Goal: Browse casually: Explore the website without a specific task or goal

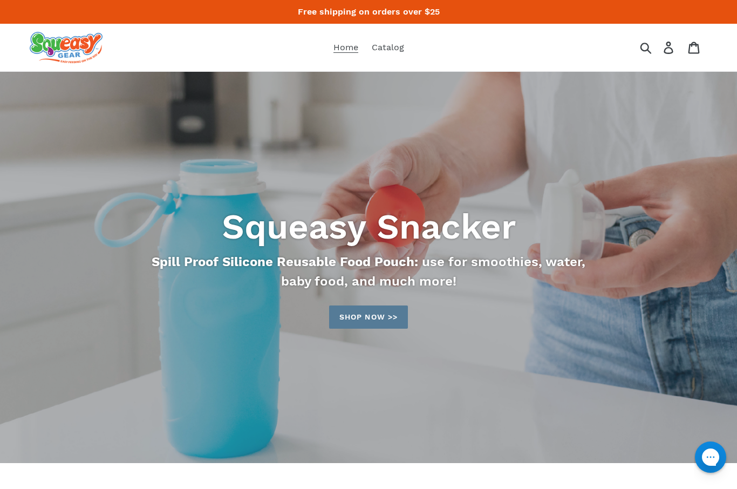
click at [371, 321] on link "Shop now >>" at bounding box center [368, 316] width 79 height 23
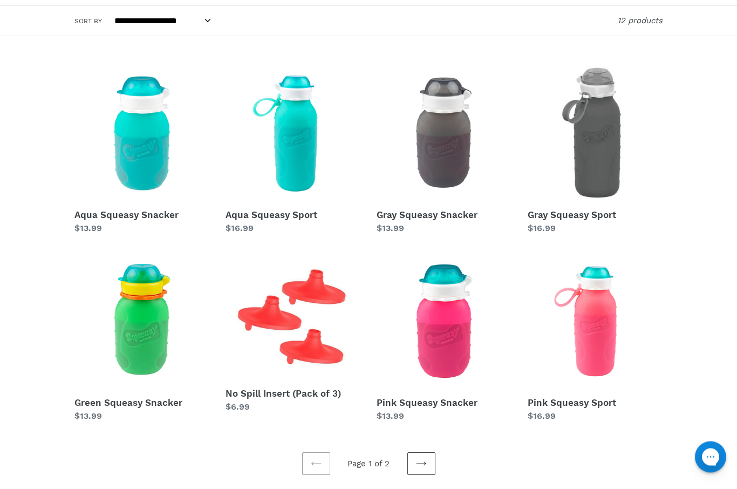
scroll to position [149, 0]
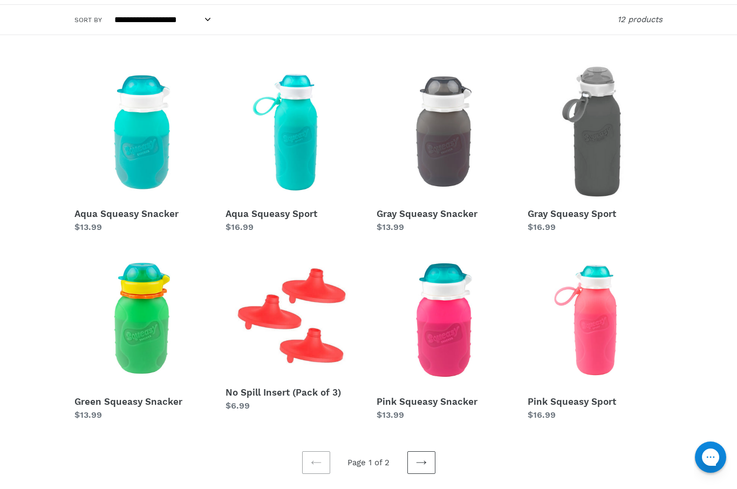
click at [425, 456] on link "Next page" at bounding box center [421, 462] width 28 height 23
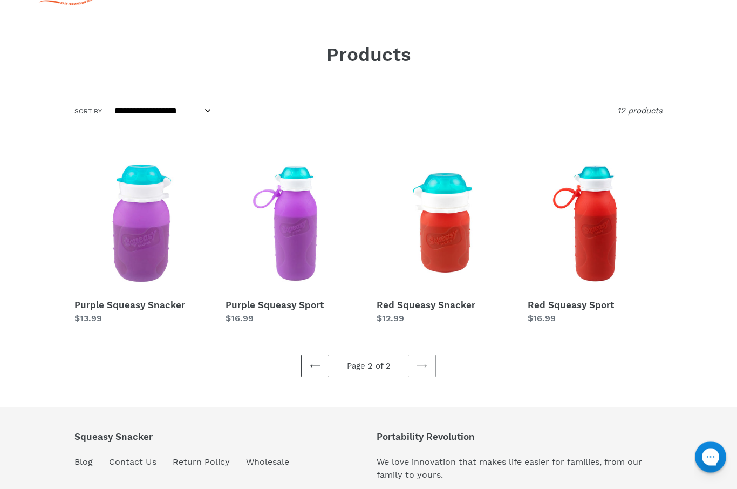
scroll to position [59, 0]
click at [310, 370] on icon at bounding box center [315, 365] width 11 height 11
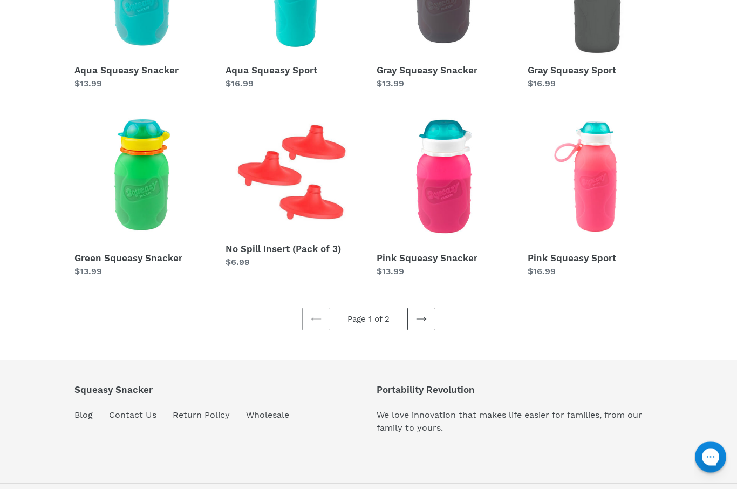
click at [414, 322] on link "Next page" at bounding box center [421, 319] width 28 height 23
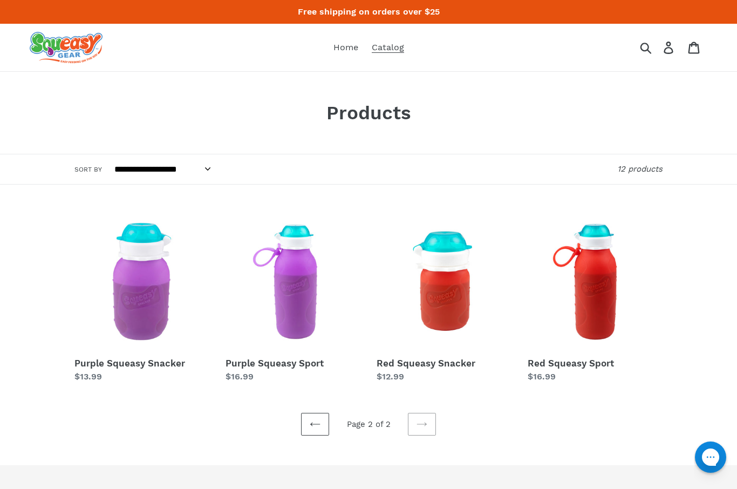
click at [316, 418] on link "Previous page" at bounding box center [315, 424] width 28 height 23
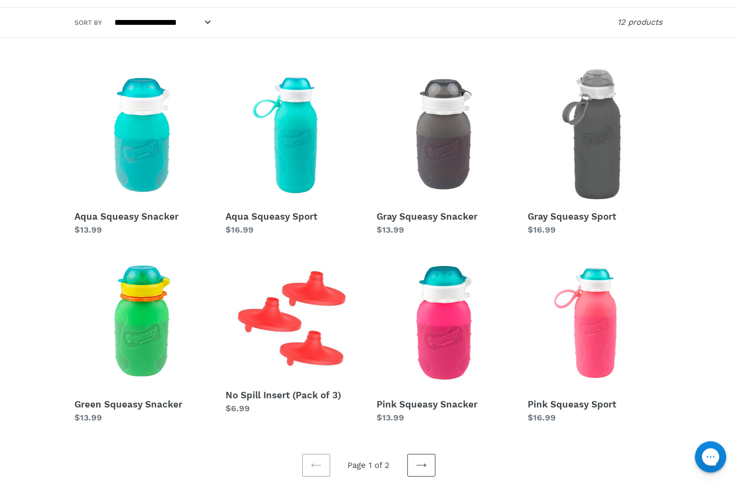
scroll to position [147, 0]
click at [420, 463] on icon at bounding box center [421, 465] width 11 height 11
